Goal: Information Seeking & Learning: Learn about a topic

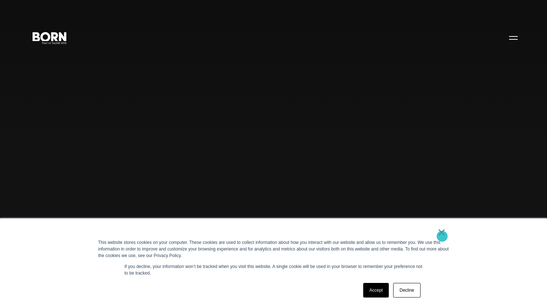
click at [442, 236] on link "×" at bounding box center [441, 232] width 9 height 7
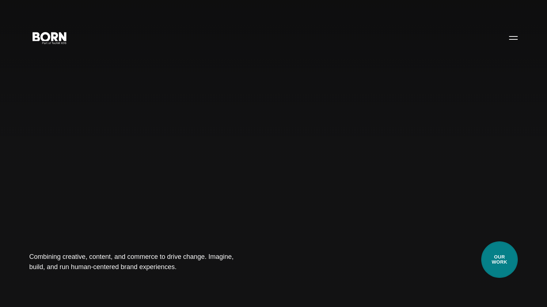
click at [506, 266] on link "Our Work" at bounding box center [499, 260] width 37 height 37
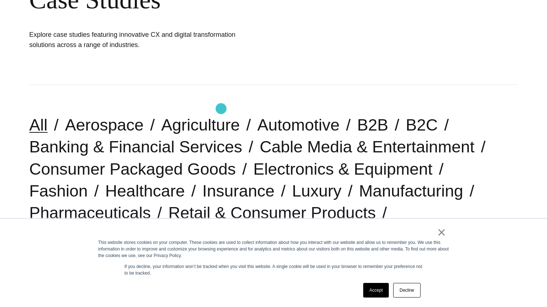
scroll to position [155, 0]
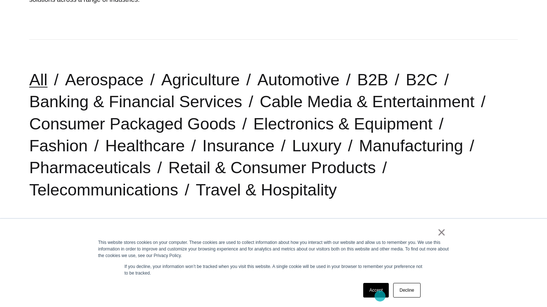
click at [376, 296] on link "Accept" at bounding box center [376, 290] width 26 height 15
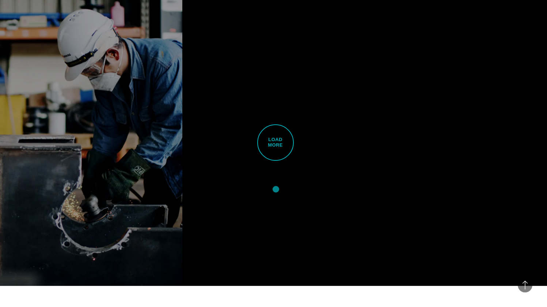
scroll to position [1900, 0]
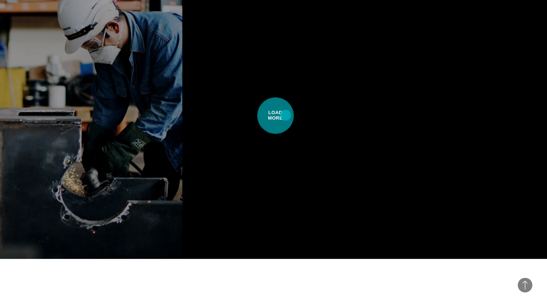
click at [284, 115] on span "Load More" at bounding box center [275, 115] width 37 height 37
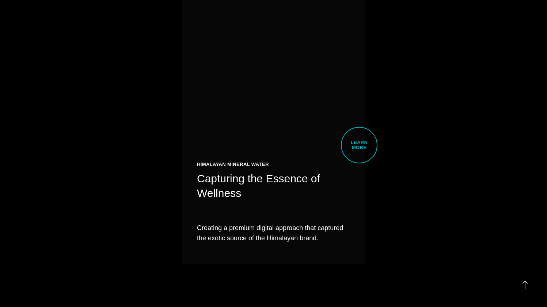
scroll to position [3032, 0]
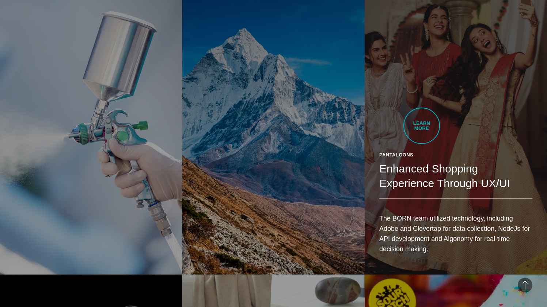
click at [421, 126] on link "Pantaloons Enhanced Shopping Experience Through UX/UI The BORN team utilized te…" at bounding box center [455, 131] width 182 height 287
click at [411, 165] on h2 "Enhanced Shopping Experience Through UX/UI" at bounding box center [455, 176] width 153 height 29
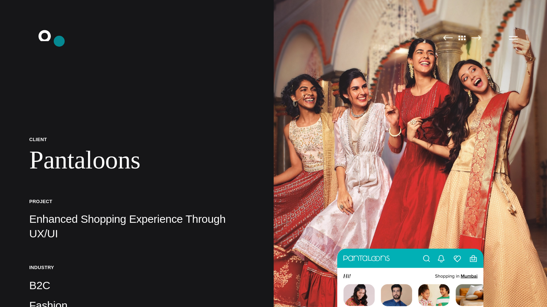
click at [59, 41] on icon ".st0{display:none;} .st1{display:inline;} .st2{font-family:'HelveticaNeue-Mediu…" at bounding box center [49, 37] width 47 height 19
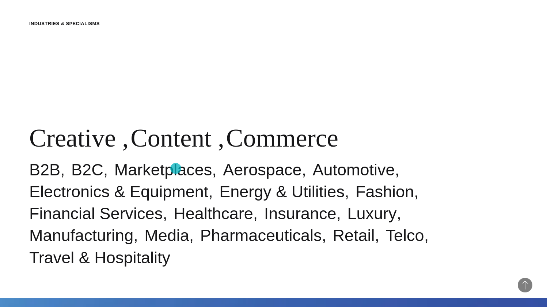
scroll to position [329, 0]
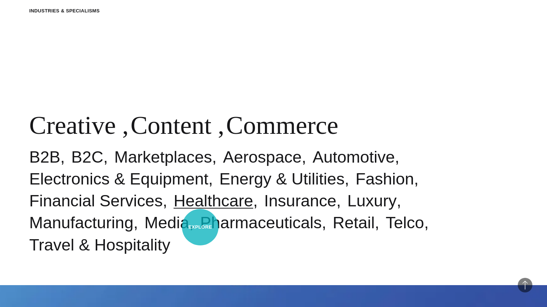
click at [200, 210] on link "Healthcare" at bounding box center [213, 201] width 80 height 19
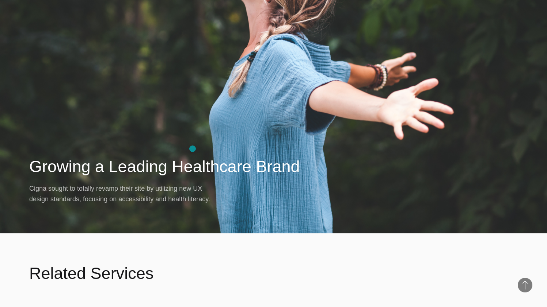
scroll to position [2416, 0]
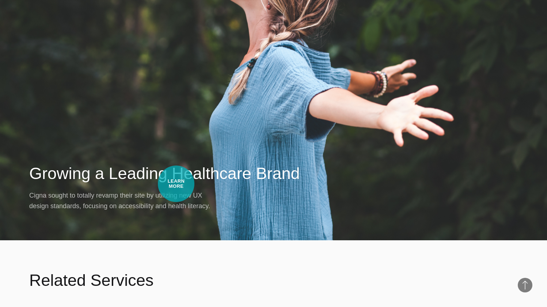
click at [176, 184] on div "Growing a Leading Healthcare Brand Cigna sought to totally revamp their site by…" at bounding box center [273, 187] width 488 height 49
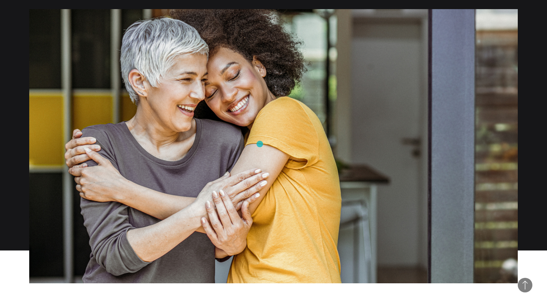
scroll to position [454, 0]
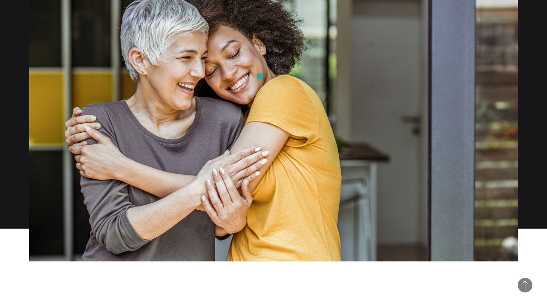
click at [260, 76] on img at bounding box center [273, 124] width 488 height 275
